Goal: Information Seeking & Learning: Understand process/instructions

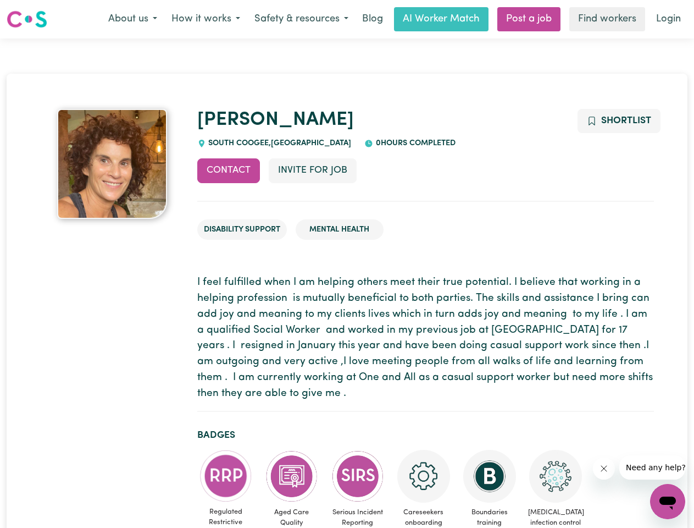
click at [132, 19] on button "About us" at bounding box center [132, 19] width 63 height 23
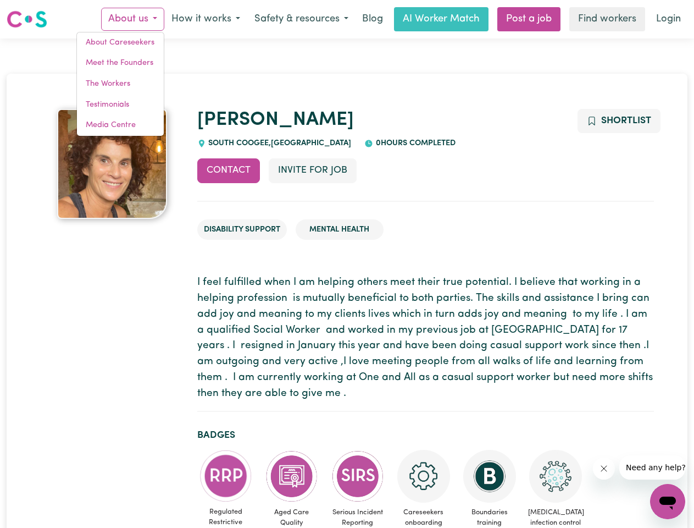
click at [205, 19] on button "How it works" at bounding box center [205, 19] width 83 height 23
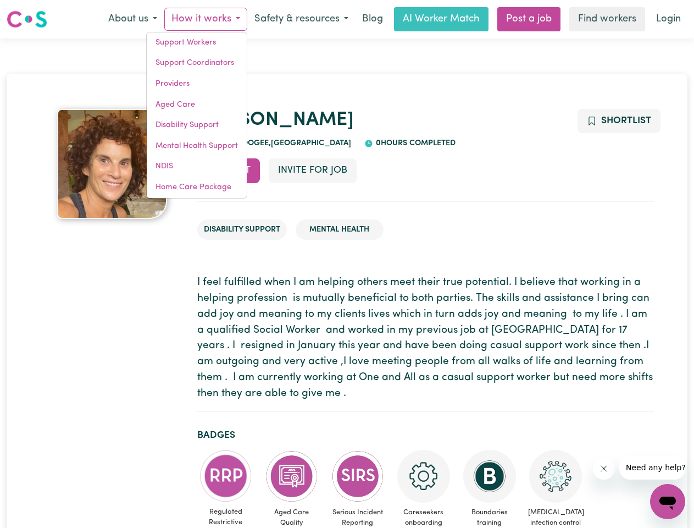
click at [301, 19] on button "Safety & resources" at bounding box center [301, 19] width 108 height 23
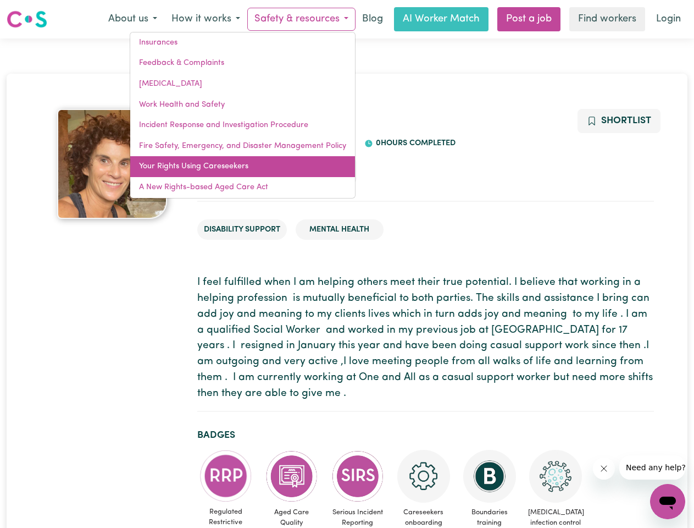
click at [229, 170] on link "Your Rights Using Careseekers" at bounding box center [242, 166] width 225 height 21
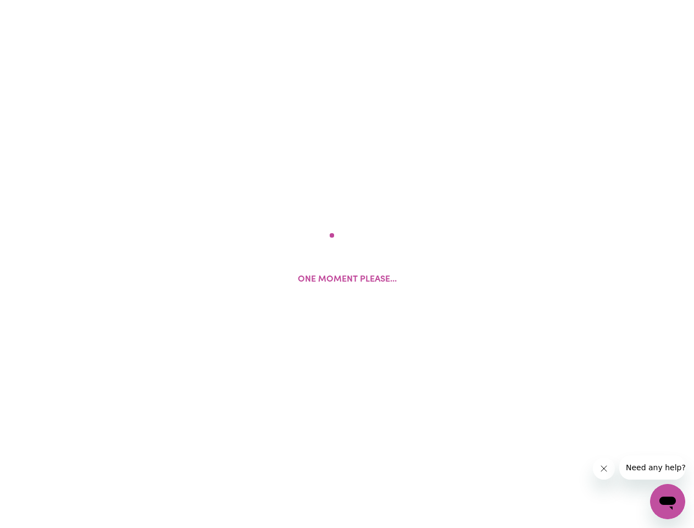
click at [312, 0] on html "One moment please..." at bounding box center [347, 0] width 694 height 0
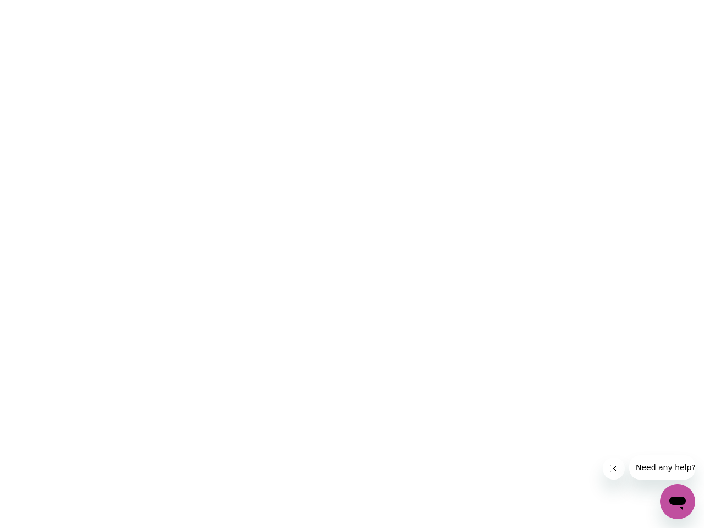
click at [618, 0] on html at bounding box center [352, 0] width 704 height 0
click at [226, 0] on html at bounding box center [352, 0] width 704 height 0
click at [292, 0] on html at bounding box center [352, 0] width 704 height 0
